Goal: Check status

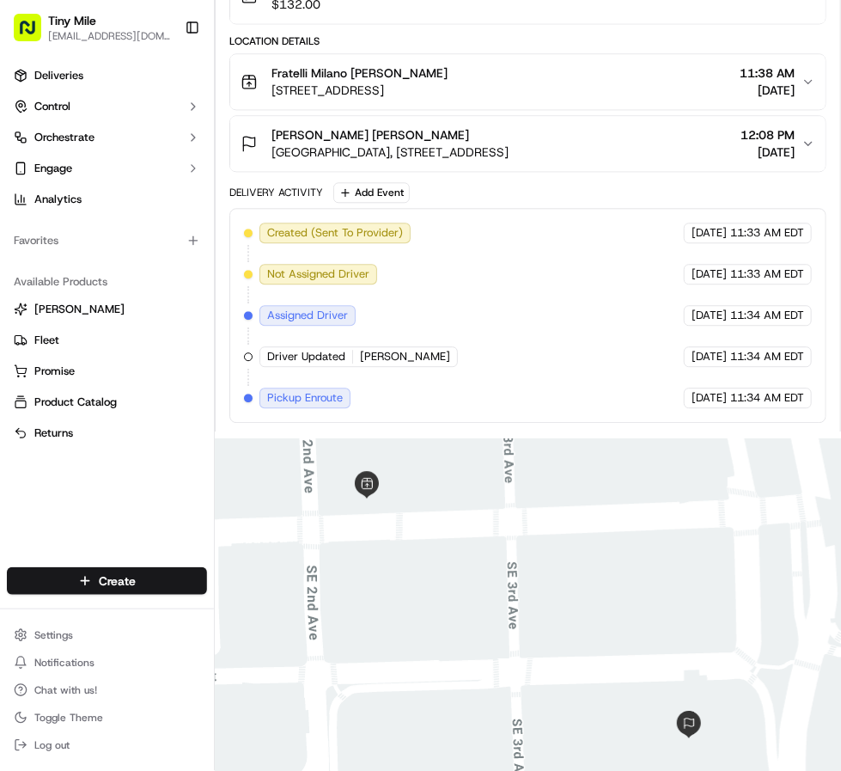
scroll to position [1024, 0]
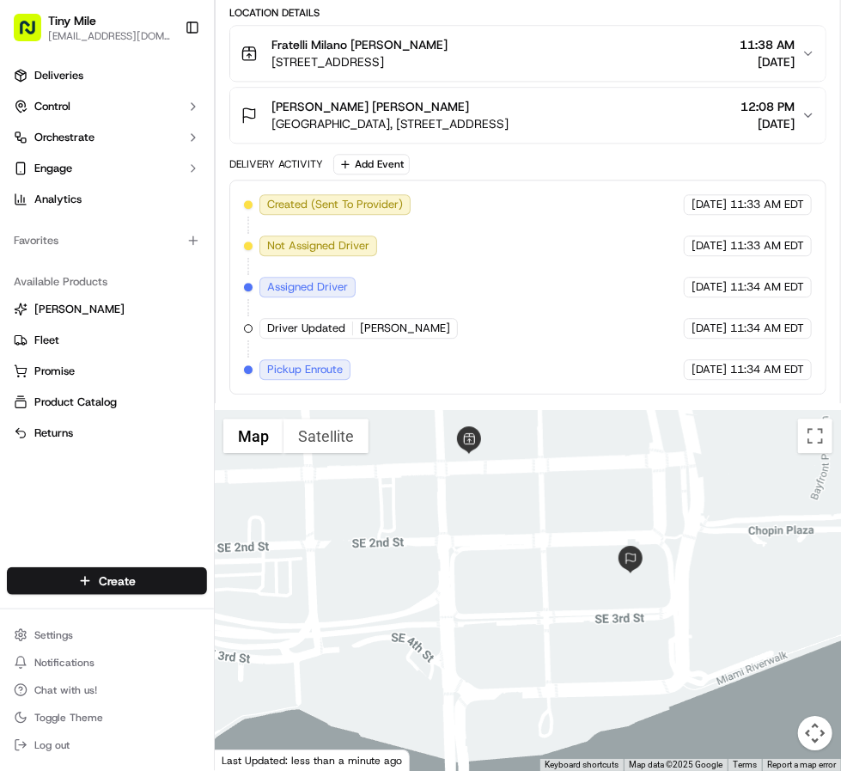
drag, startPoint x: 580, startPoint y: 537, endPoint x: 599, endPoint y: 498, distance: 43.0
click at [599, 498] on div at bounding box center [528, 590] width 626 height 361
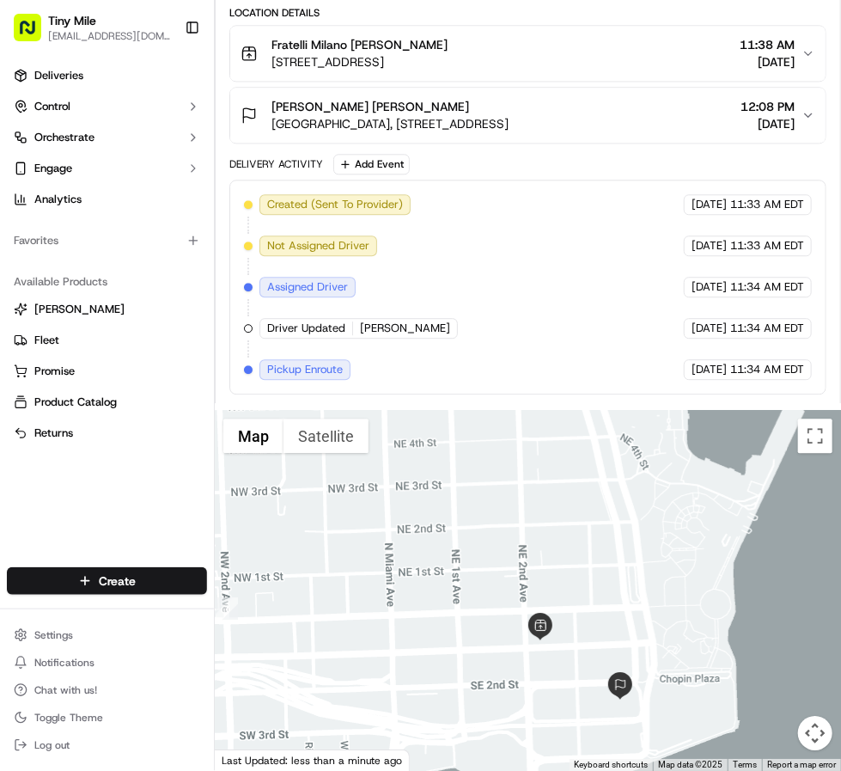
drag, startPoint x: 571, startPoint y: 518, endPoint x: 593, endPoint y: 681, distance: 164.8
click at [591, 684] on div at bounding box center [528, 590] width 626 height 361
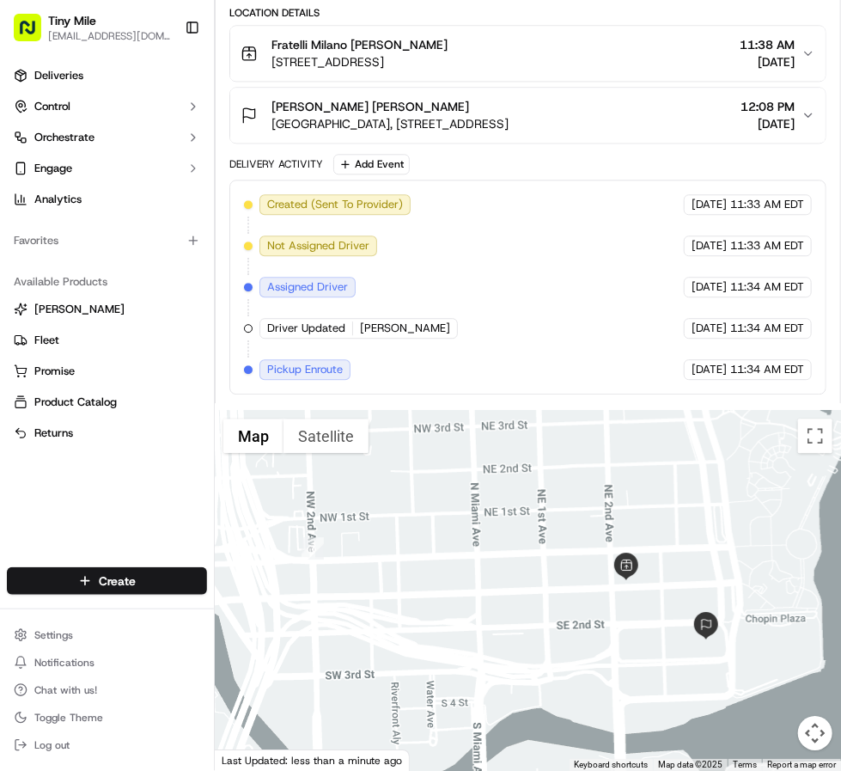
drag, startPoint x: 559, startPoint y: 541, endPoint x: 634, endPoint y: 472, distance: 102.2
click at [634, 472] on div at bounding box center [528, 590] width 626 height 361
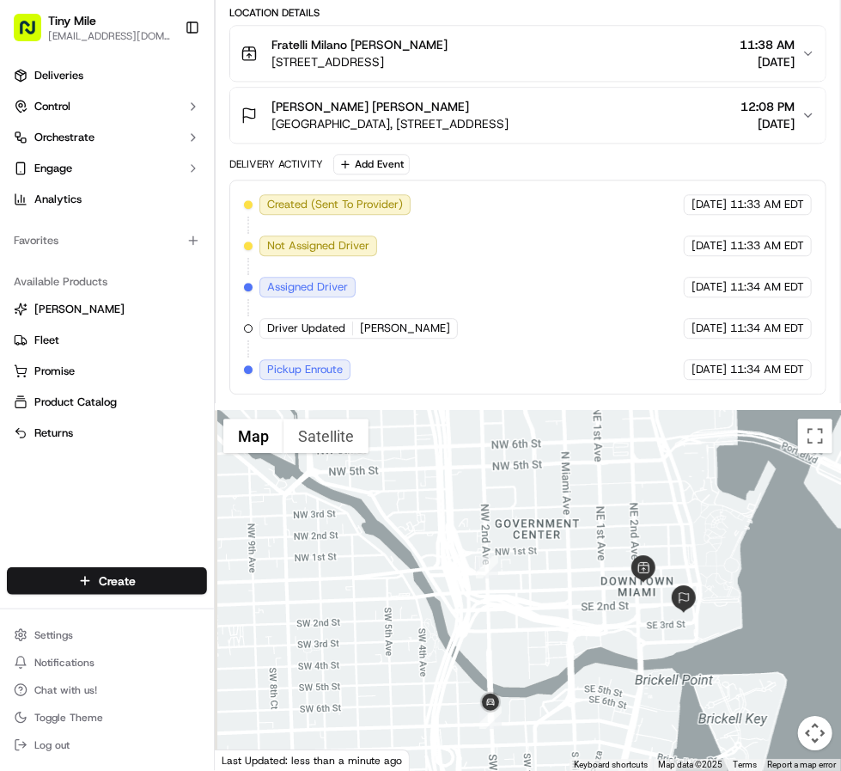
drag, startPoint x: 411, startPoint y: 596, endPoint x: 534, endPoint y: 571, distance: 125.6
click at [534, 571] on div at bounding box center [528, 590] width 626 height 361
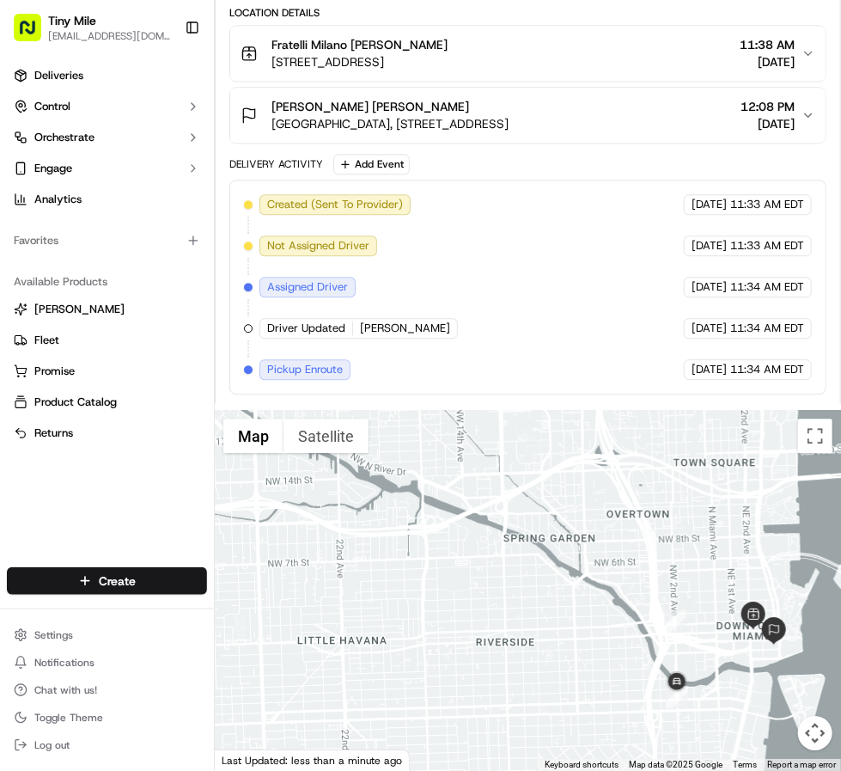
drag, startPoint x: 330, startPoint y: 576, endPoint x: 475, endPoint y: 627, distance: 154.1
click at [475, 627] on div at bounding box center [528, 590] width 626 height 361
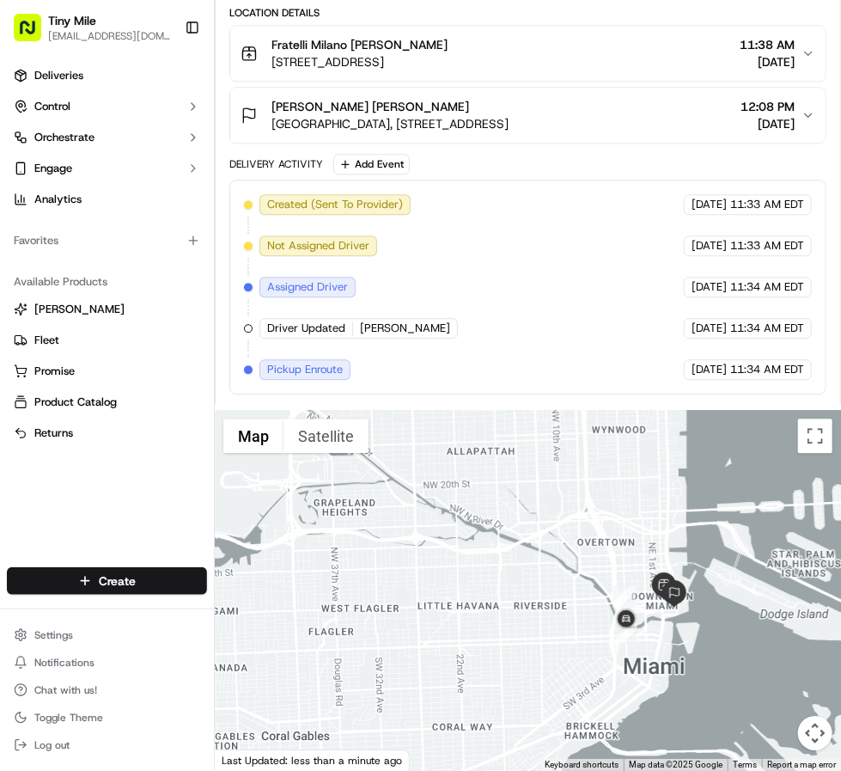
drag, startPoint x: 446, startPoint y: 599, endPoint x: 498, endPoint y: 581, distance: 54.6
click at [498, 581] on div at bounding box center [528, 590] width 626 height 361
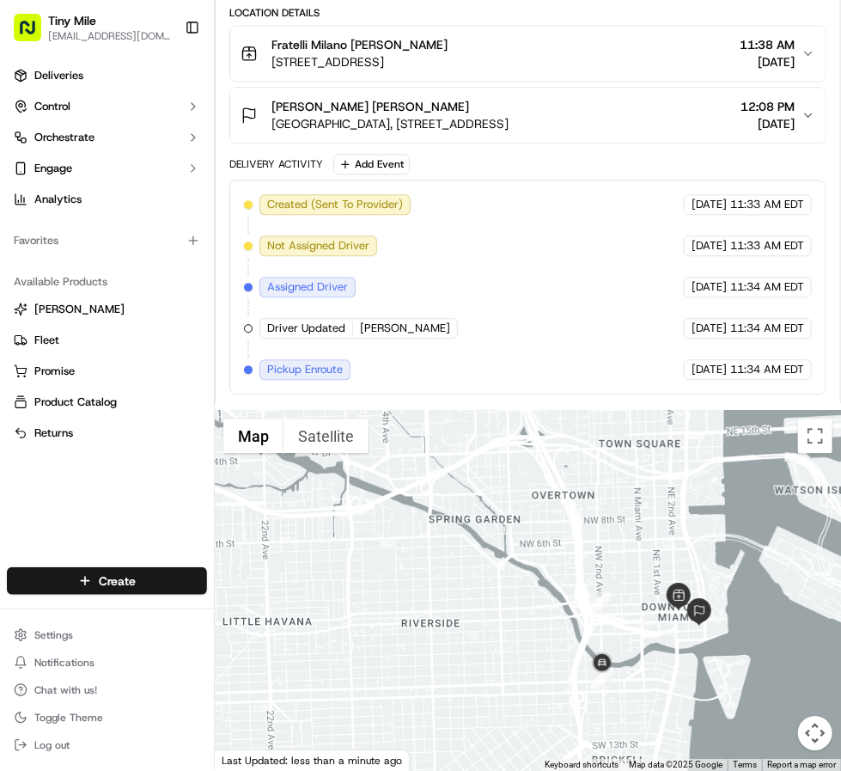
drag, startPoint x: 529, startPoint y: 593, endPoint x: 380, endPoint y: 585, distance: 148.9
click at [380, 585] on div at bounding box center [528, 590] width 626 height 361
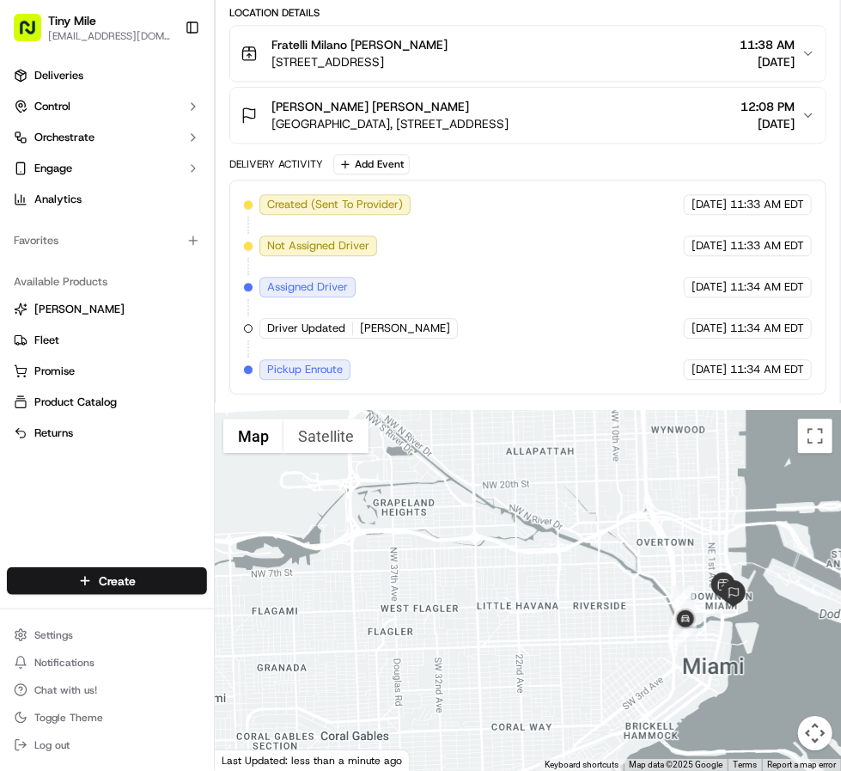
drag, startPoint x: 359, startPoint y: 565, endPoint x: 521, endPoint y: 572, distance: 161.8
click at [521, 572] on div at bounding box center [528, 590] width 626 height 361
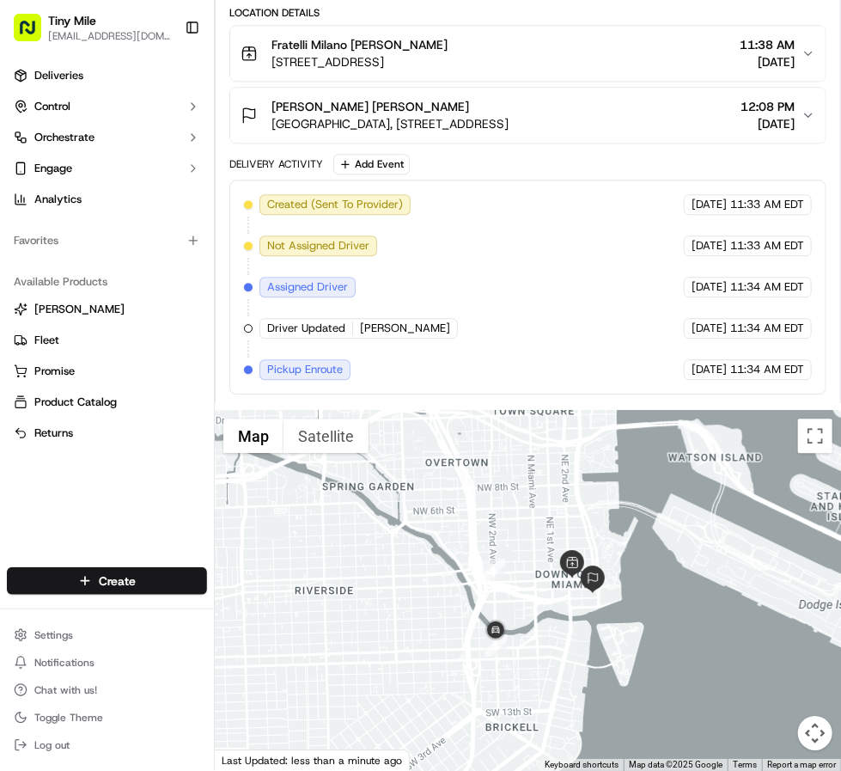
drag, startPoint x: 771, startPoint y: 571, endPoint x: 278, endPoint y: 519, distance: 495.1
click at [278, 519] on div at bounding box center [528, 590] width 626 height 361
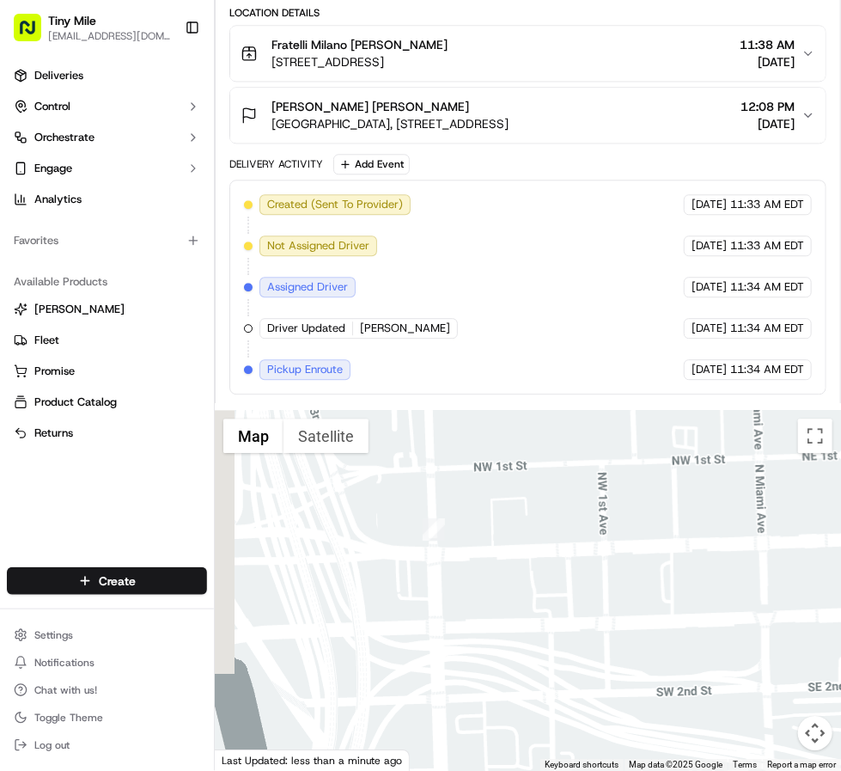
drag, startPoint x: 455, startPoint y: 578, endPoint x: 754, endPoint y: 619, distance: 301.9
click at [767, 626] on div at bounding box center [528, 590] width 626 height 361
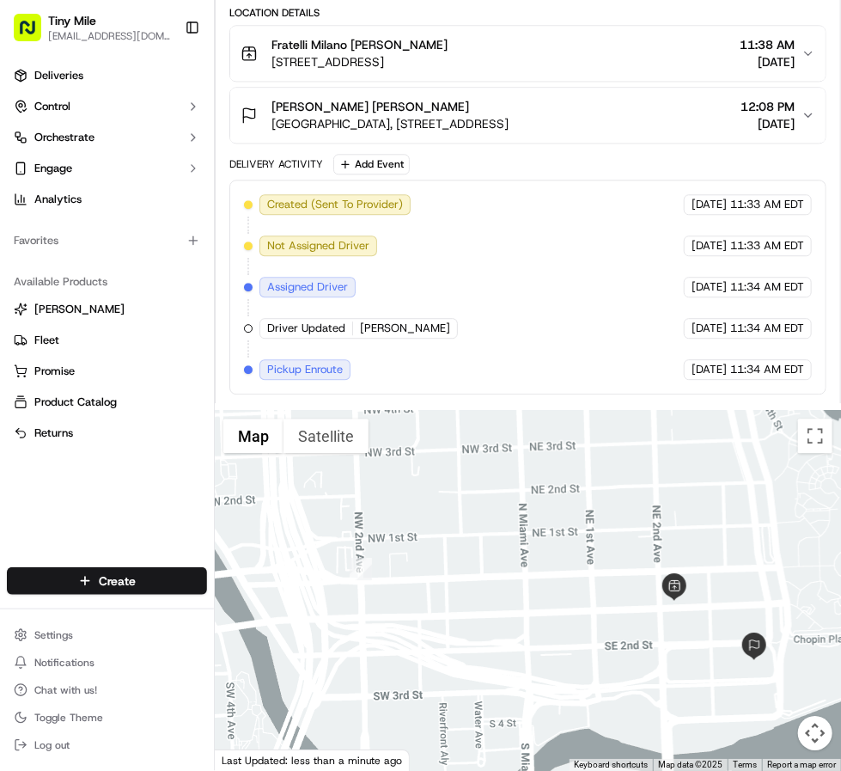
drag, startPoint x: 594, startPoint y: 596, endPoint x: 411, endPoint y: 624, distance: 185.1
click at [411, 624] on div at bounding box center [528, 590] width 626 height 361
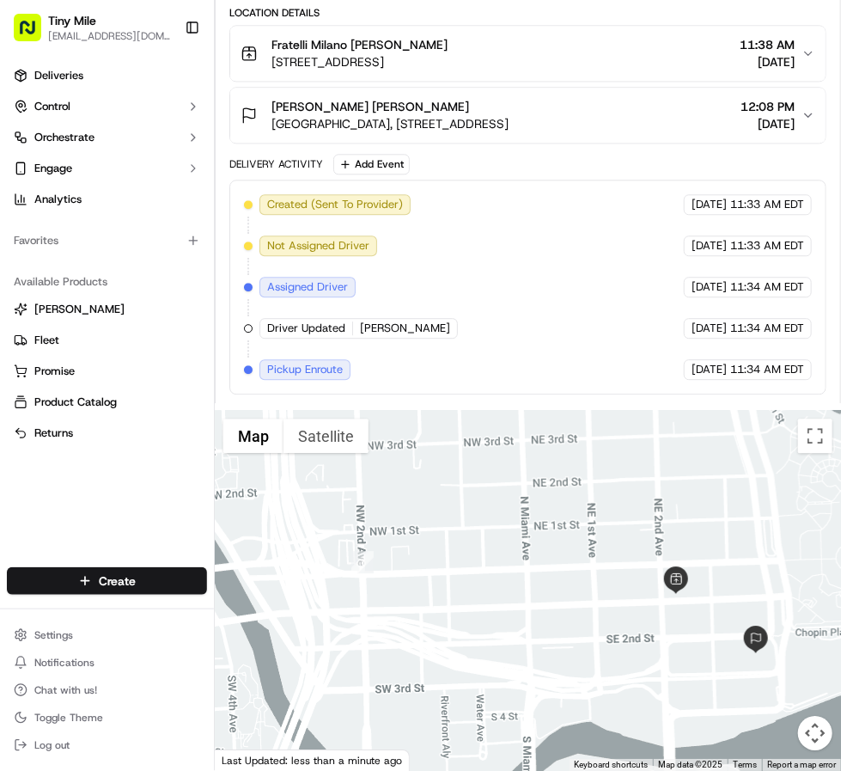
drag, startPoint x: 521, startPoint y: 529, endPoint x: 524, endPoint y: 519, distance: 10.9
click at [524, 519] on div at bounding box center [528, 590] width 626 height 361
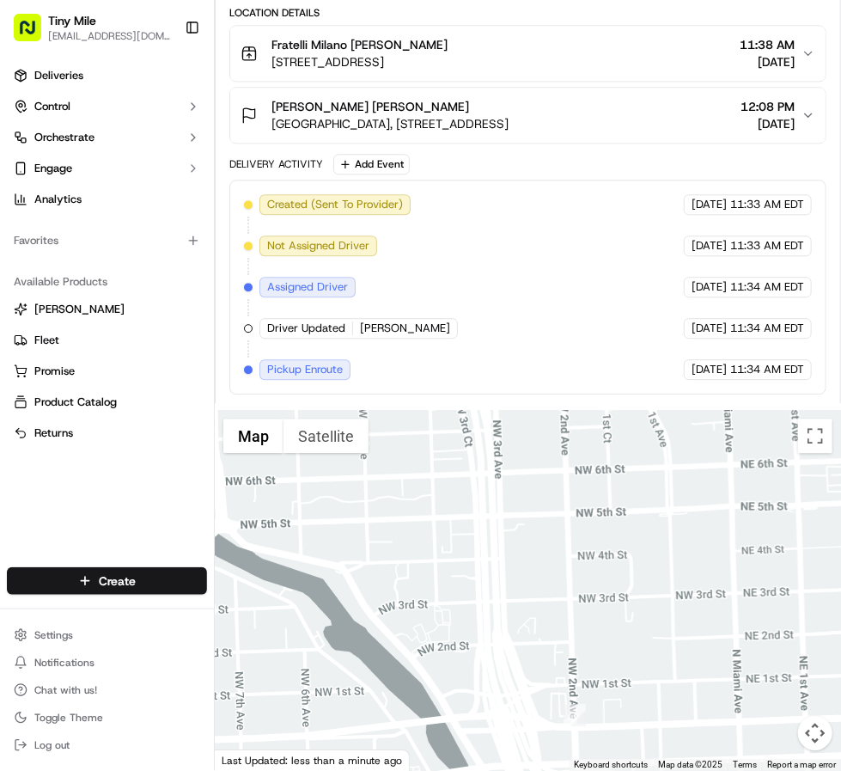
drag, startPoint x: 516, startPoint y: 529, endPoint x: 717, endPoint y: 648, distance: 233.2
click at [728, 665] on div at bounding box center [528, 590] width 626 height 361
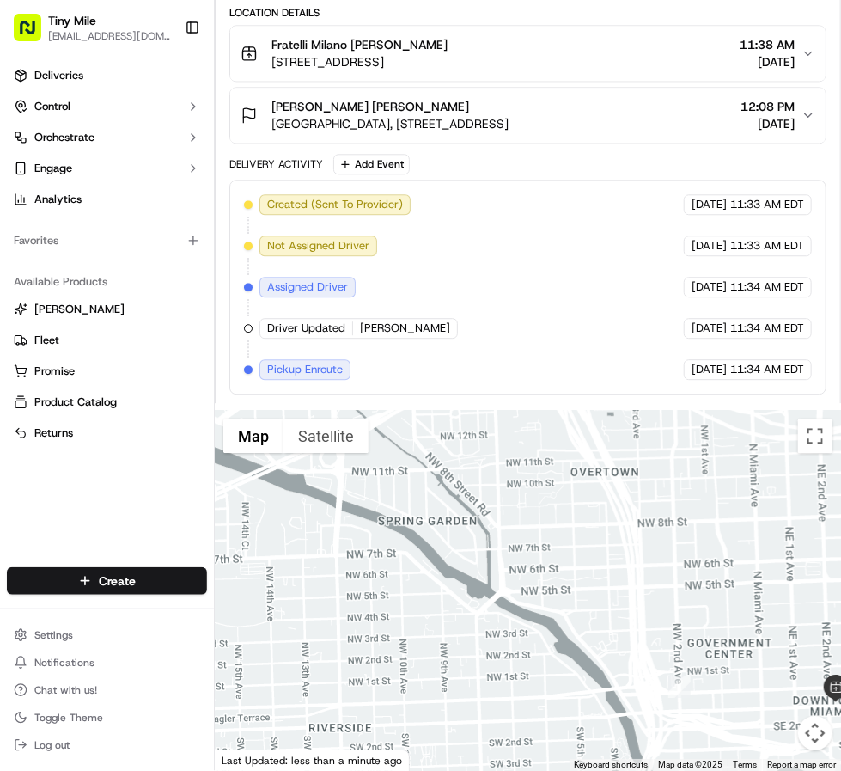
drag, startPoint x: 389, startPoint y: 500, endPoint x: 536, endPoint y: 544, distance: 153.4
click at [537, 578] on div at bounding box center [528, 590] width 626 height 361
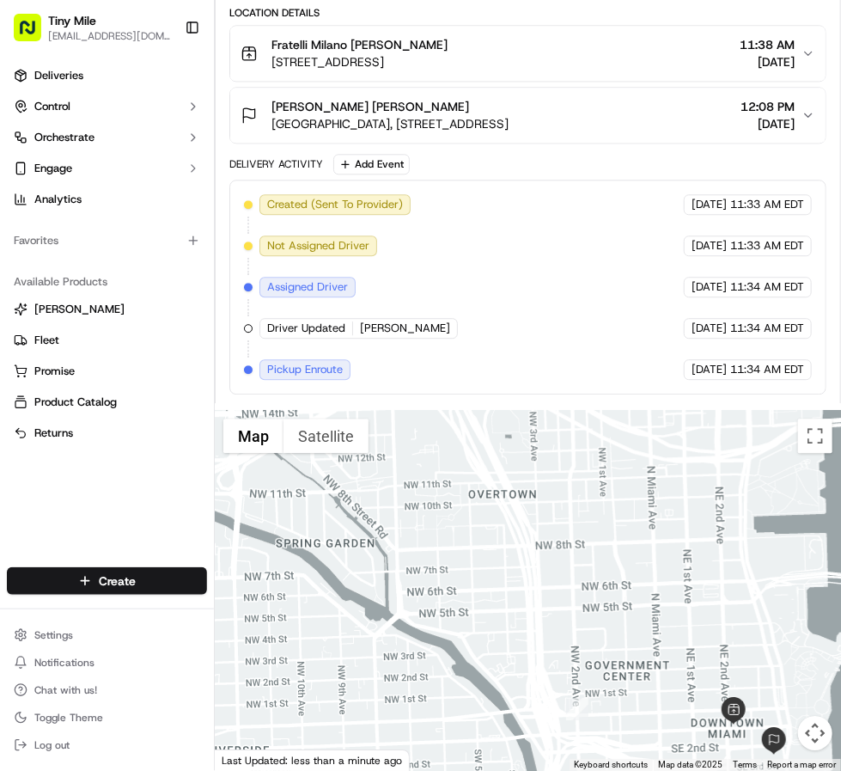
drag, startPoint x: 633, startPoint y: 536, endPoint x: 529, endPoint y: 590, distance: 116.5
click at [529, 590] on div at bounding box center [528, 590] width 626 height 361
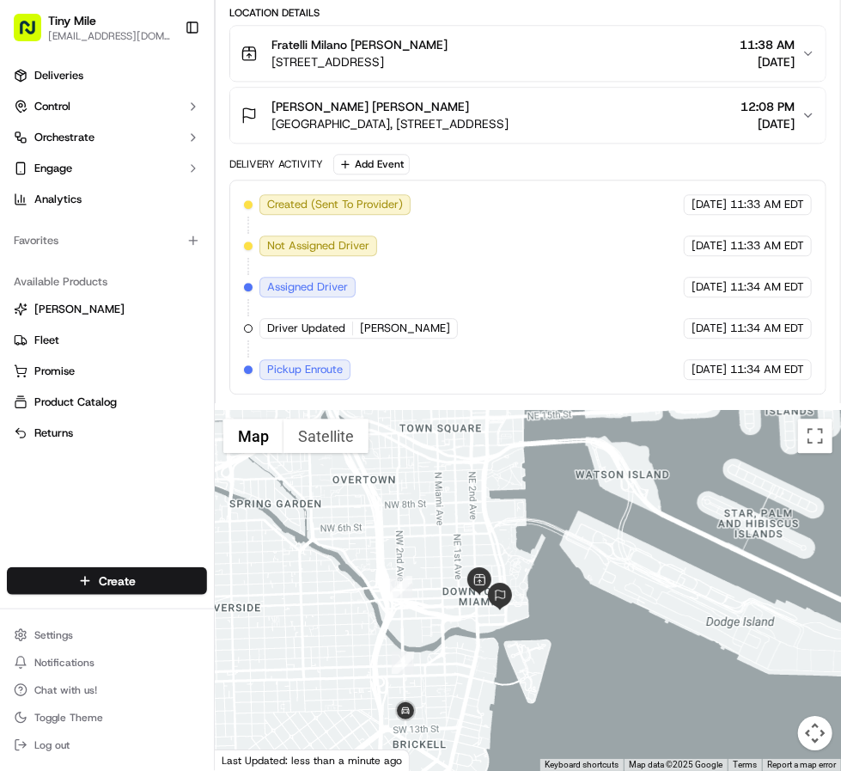
drag, startPoint x: 599, startPoint y: 541, endPoint x: 429, endPoint y: 516, distance: 172.0
click at [433, 493] on div at bounding box center [528, 590] width 626 height 361
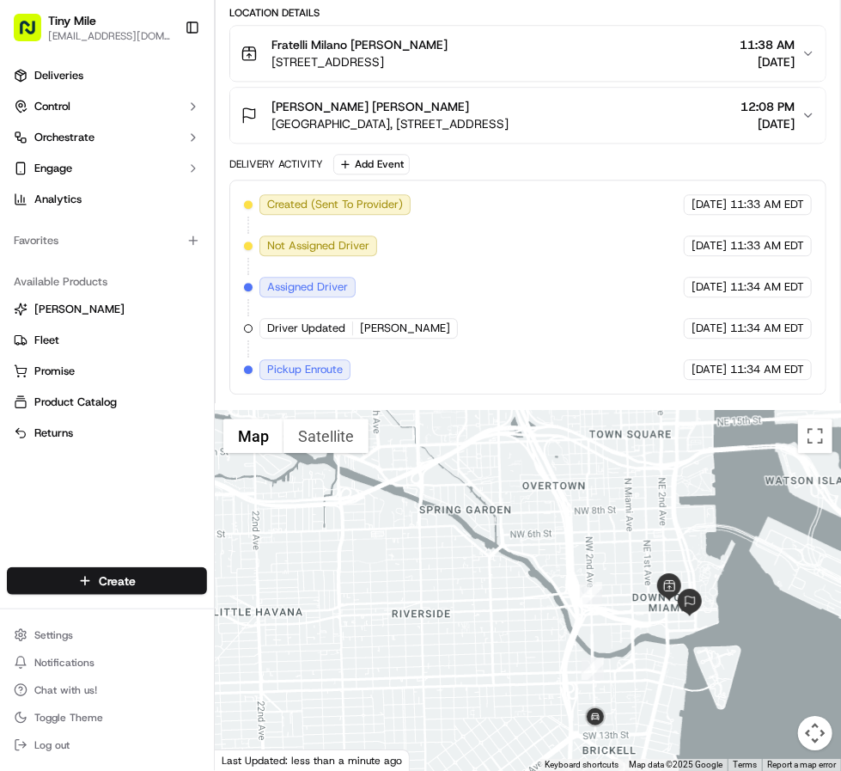
drag, startPoint x: 413, startPoint y: 557, endPoint x: 627, endPoint y: 554, distance: 214.9
click at [627, 554] on div at bounding box center [528, 590] width 626 height 361
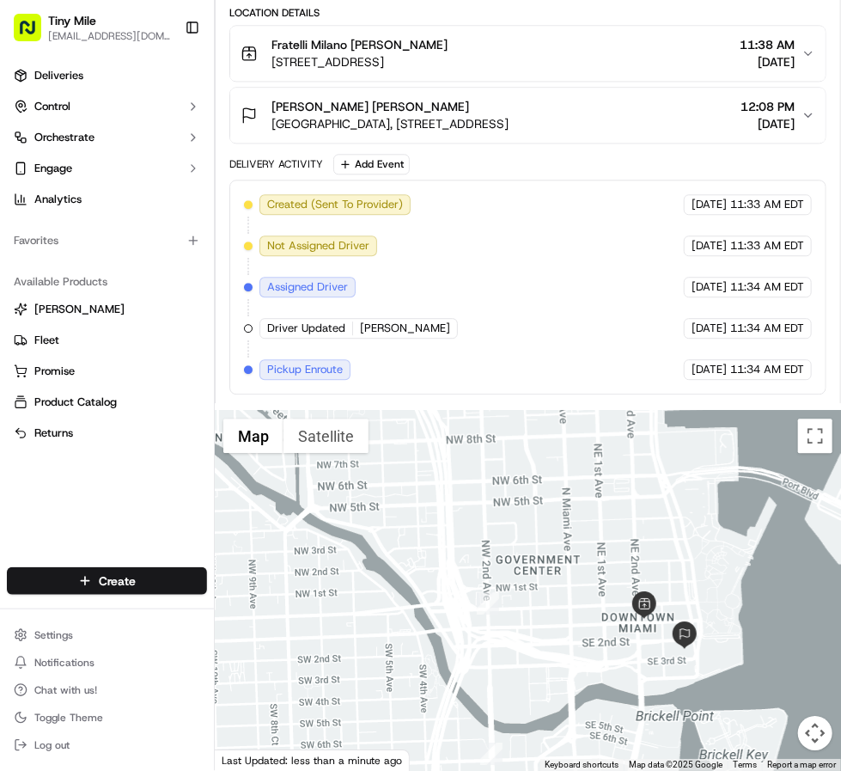
drag, startPoint x: 611, startPoint y: 553, endPoint x: 514, endPoint y: 488, distance: 116.6
click at [514, 488] on div at bounding box center [528, 590] width 626 height 361
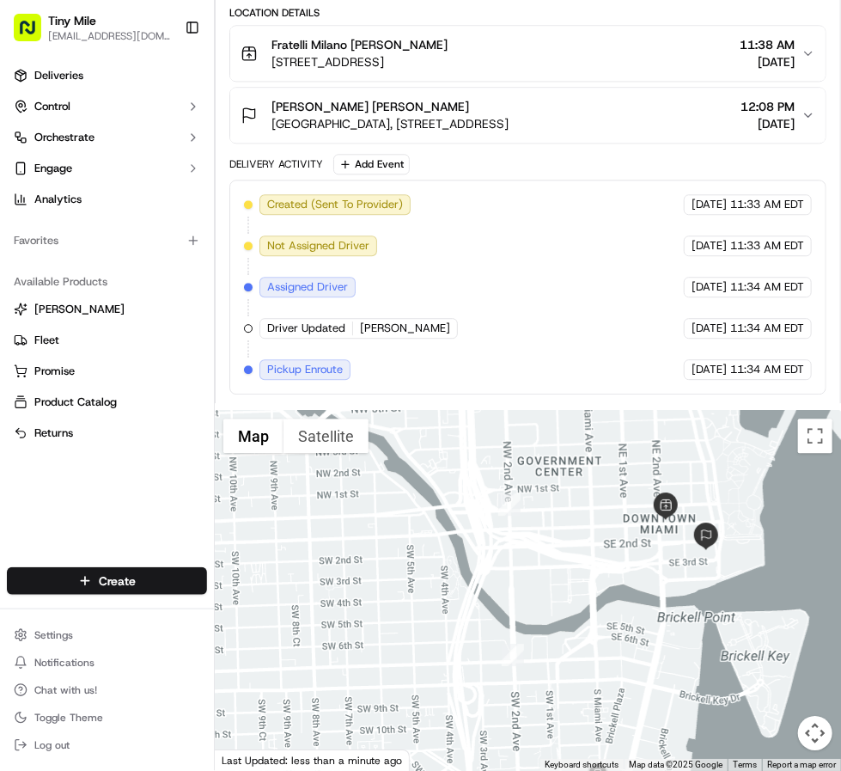
drag, startPoint x: 477, startPoint y: 638, endPoint x: 509, endPoint y: 521, distance: 121.1
click at [509, 521] on div at bounding box center [528, 590] width 626 height 361
